Goal: Information Seeking & Learning: Learn about a topic

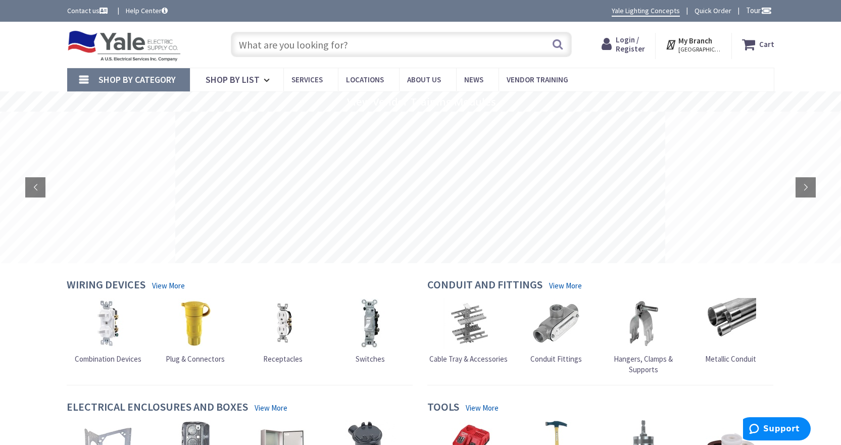
click at [327, 43] on input "text" at bounding box center [401, 44] width 341 height 25
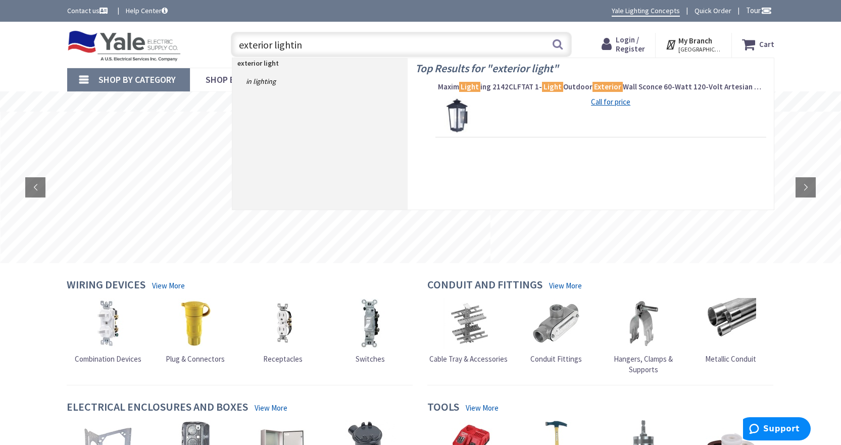
type input "exterior lighting"
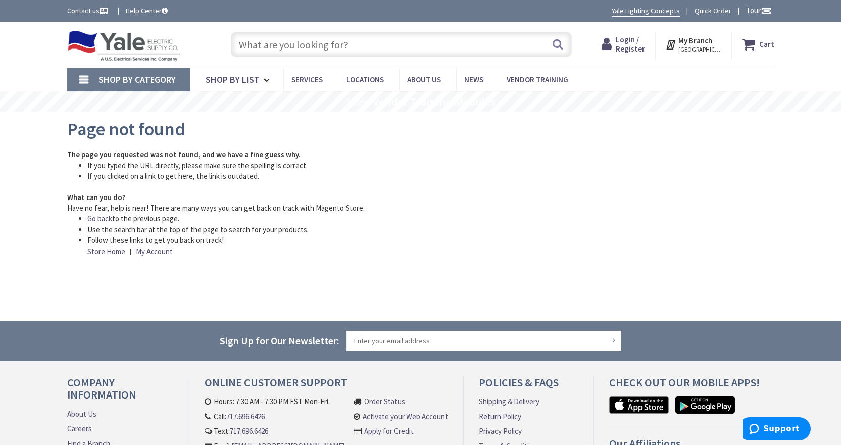
click at [371, 47] on input "text" at bounding box center [401, 44] width 341 height 25
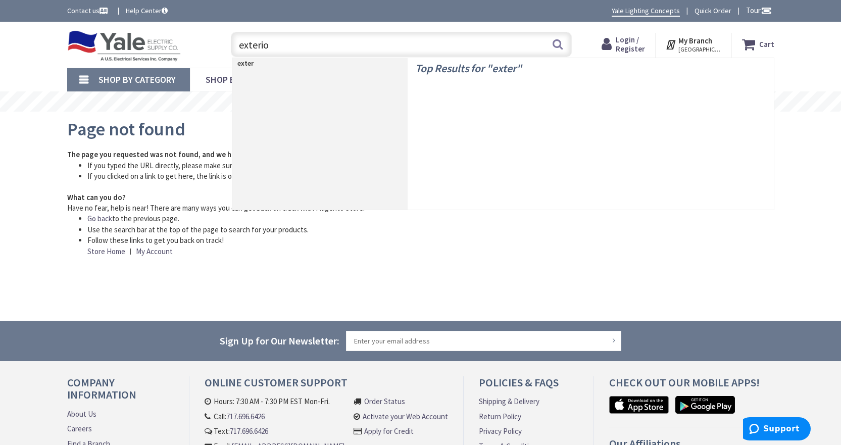
type input "exterior"
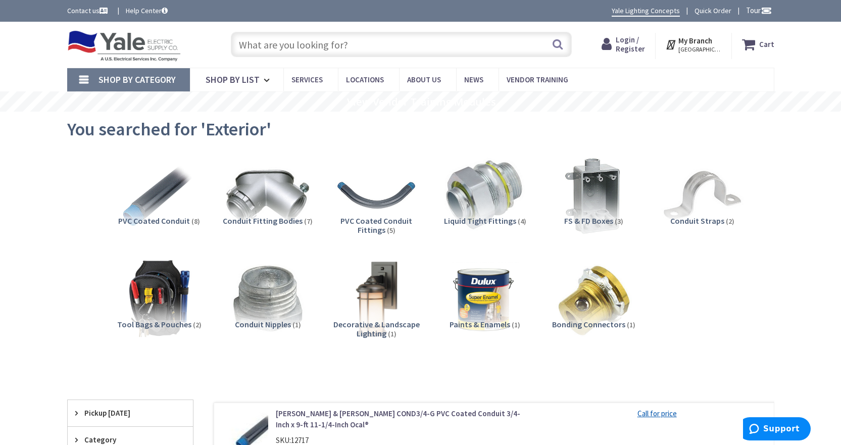
click at [370, 297] on img at bounding box center [375, 298] width 91 height 91
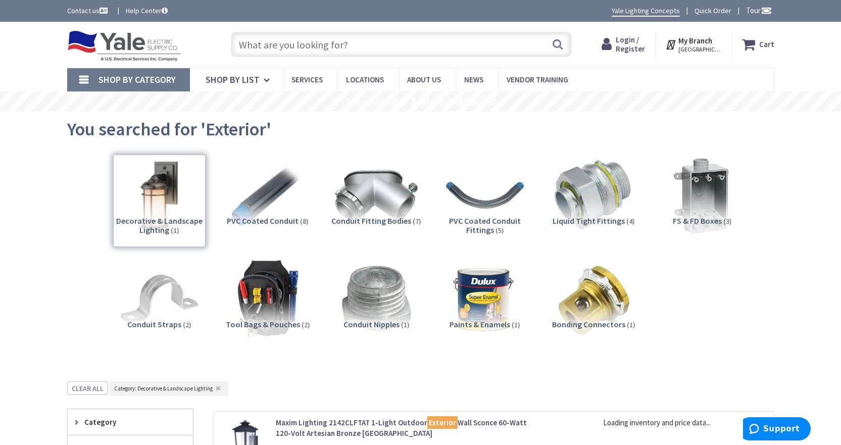
scroll to position [381, 0]
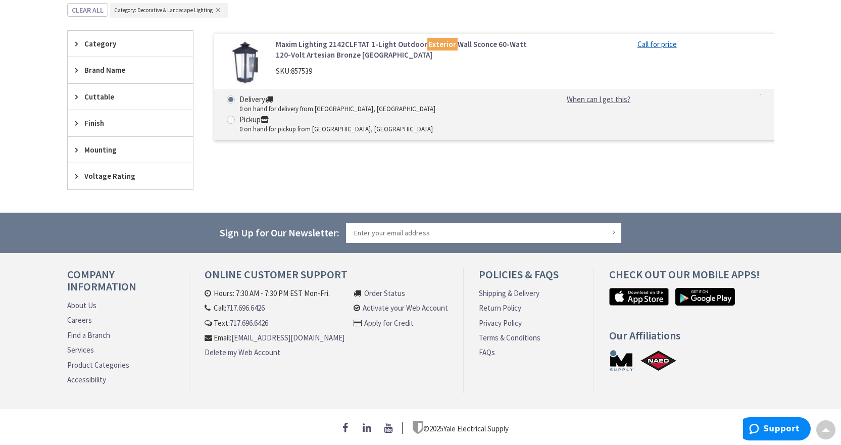
click at [76, 40] on icon at bounding box center [79, 44] width 8 height 8
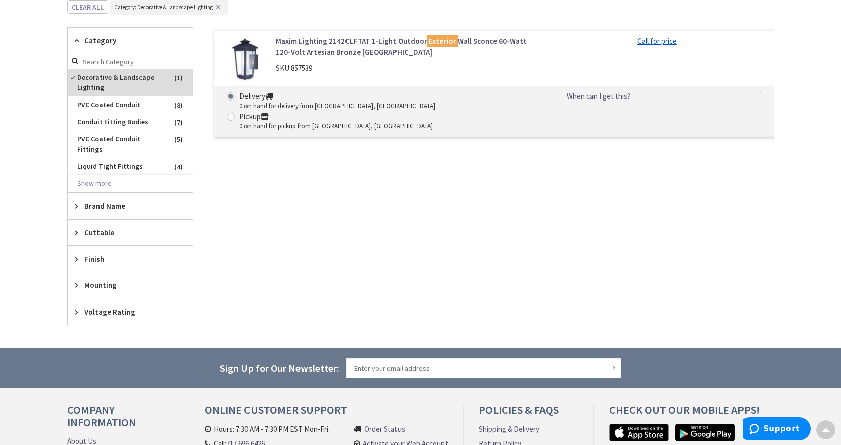
click at [76, 40] on icon at bounding box center [79, 41] width 8 height 8
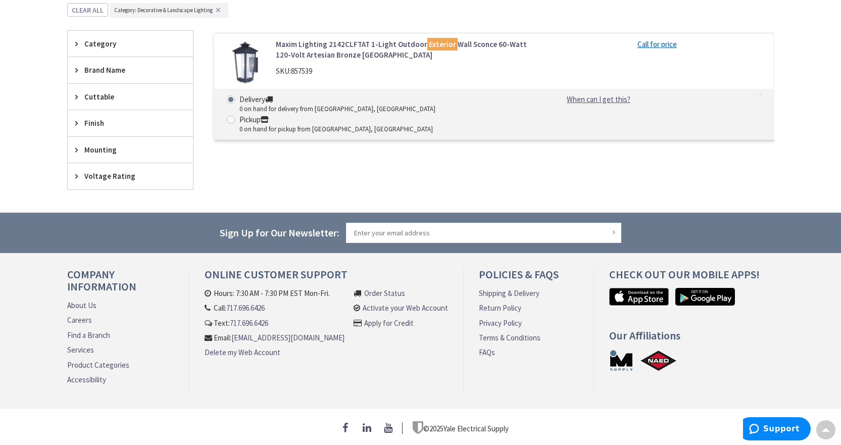
click at [76, 68] on icon at bounding box center [79, 70] width 8 height 8
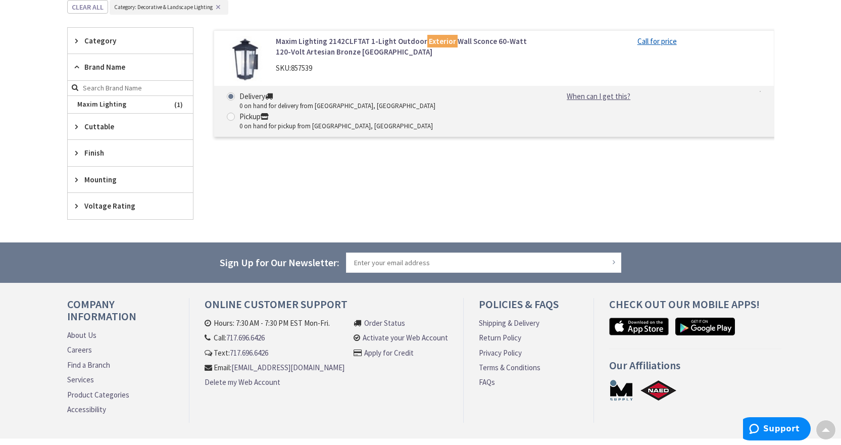
click at [76, 67] on icon at bounding box center [79, 67] width 8 height 8
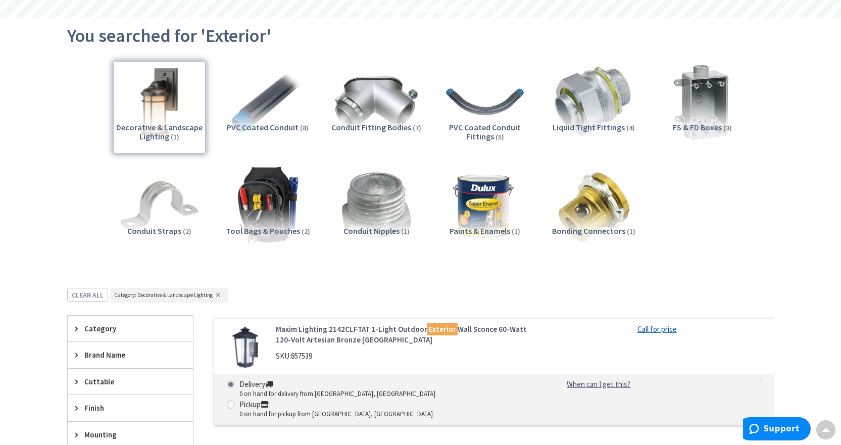
scroll to position [78, 0]
